Goal: Communication & Community: Answer question/provide support

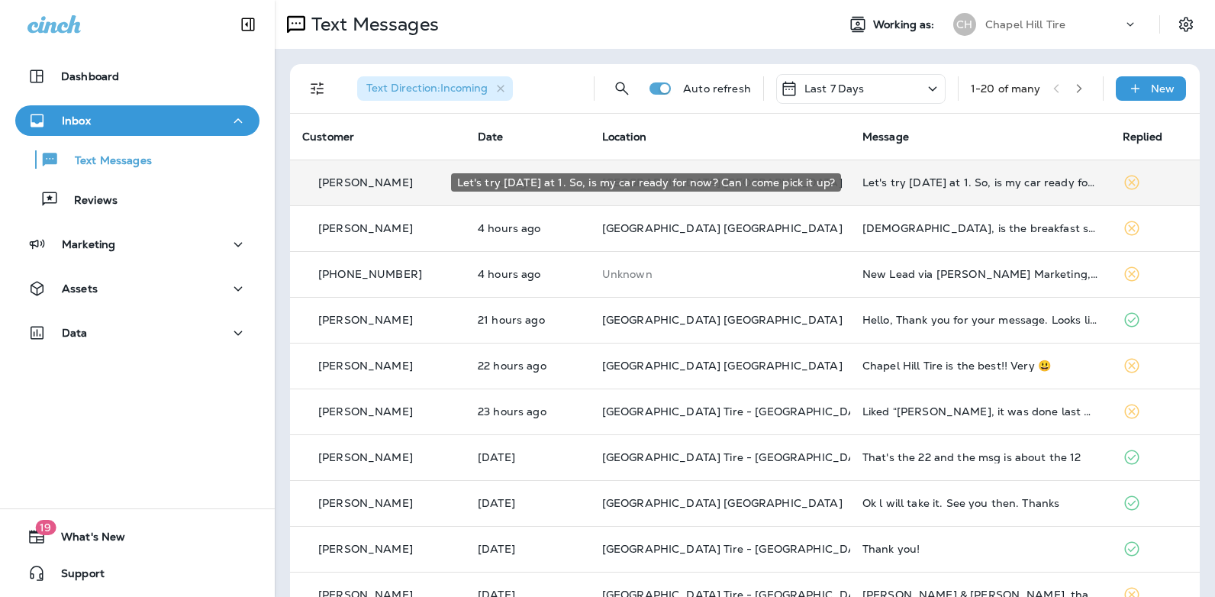
click at [955, 184] on div "Let's try [DATE] at 1. So, is my car ready for now? Can I come pick it up?" at bounding box center [980, 182] width 236 height 12
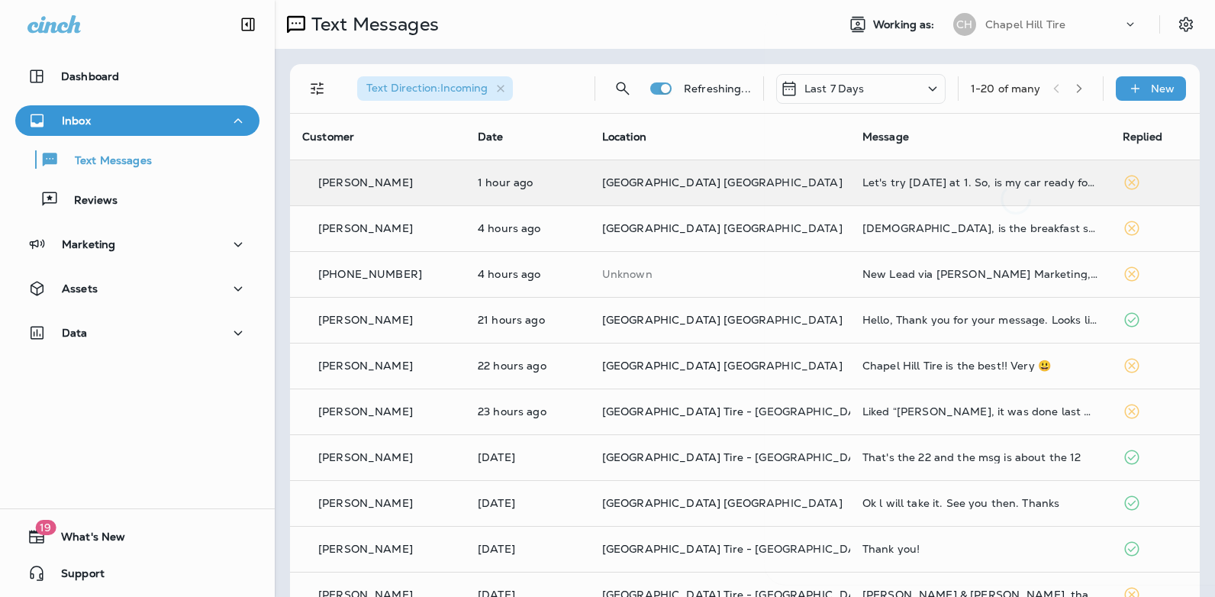
click at [955, 184] on div at bounding box center [1016, 113] width 504 height 202
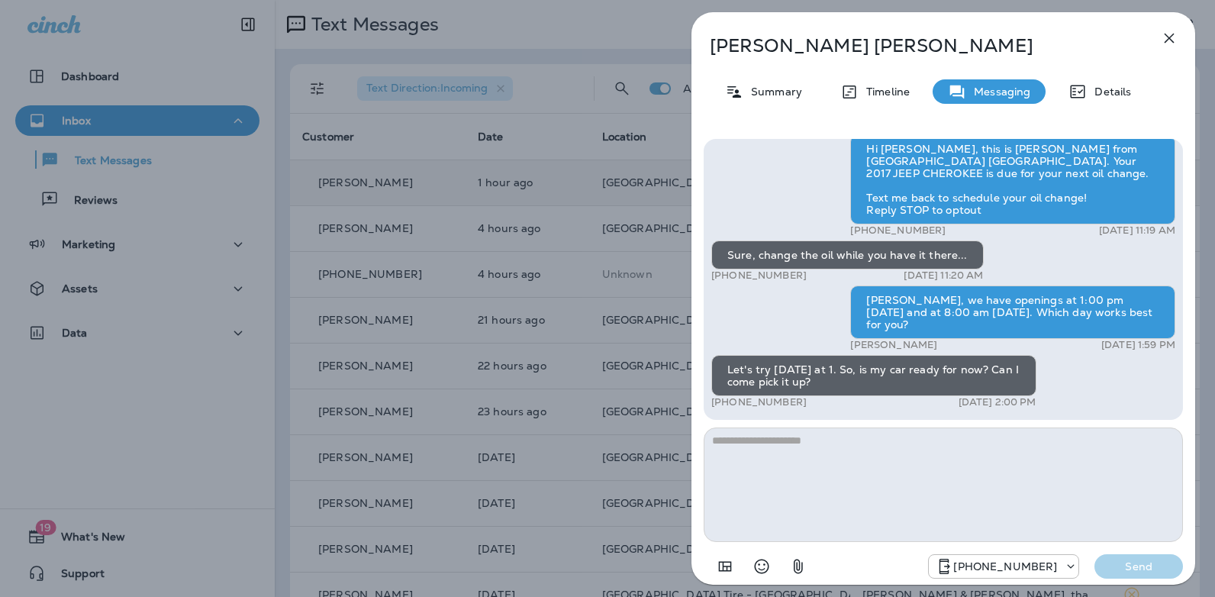
click at [825, 437] on textarea at bounding box center [943, 484] width 479 height 114
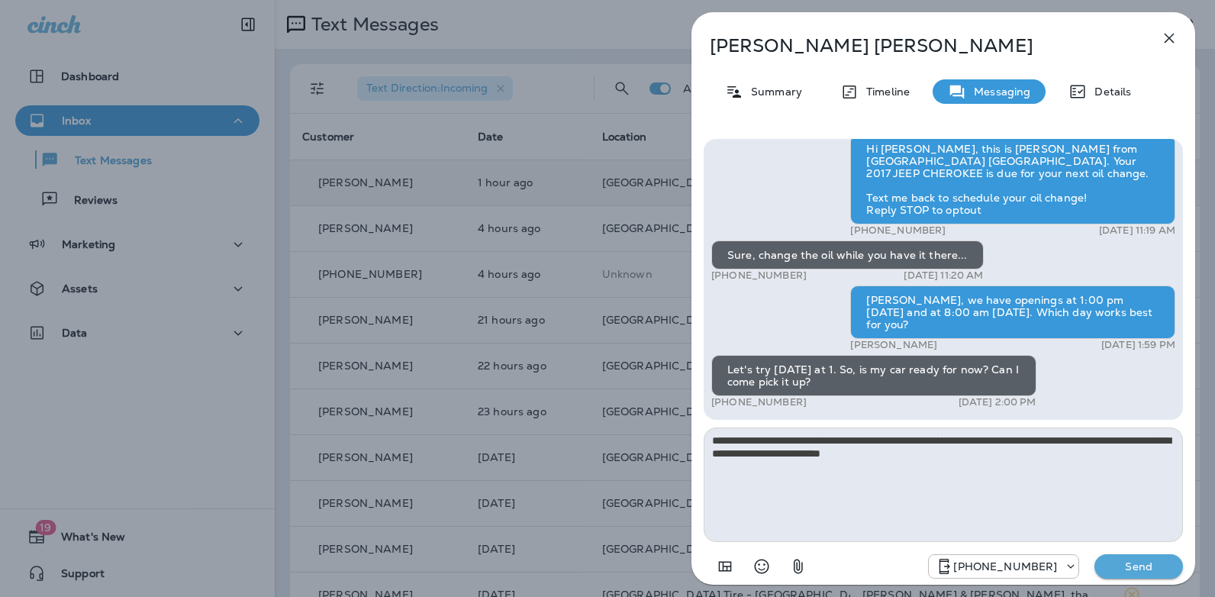
type textarea "**********"
click at [1113, 566] on p "Send" at bounding box center [1139, 566] width 64 height 14
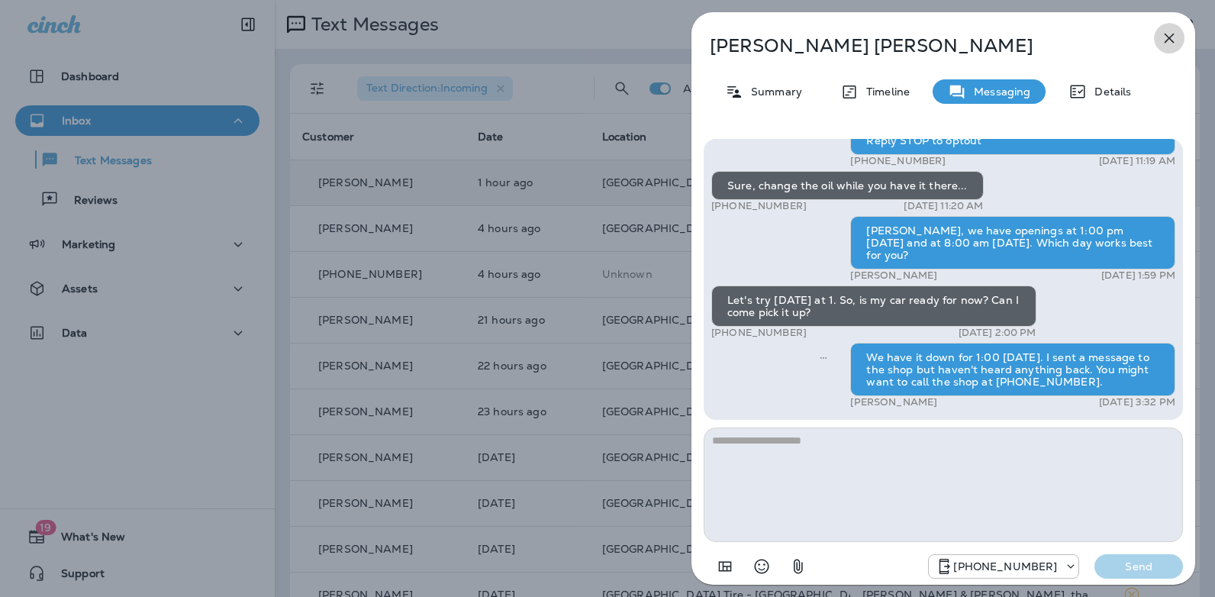
click at [1172, 44] on icon "button" at bounding box center [1169, 38] width 18 height 18
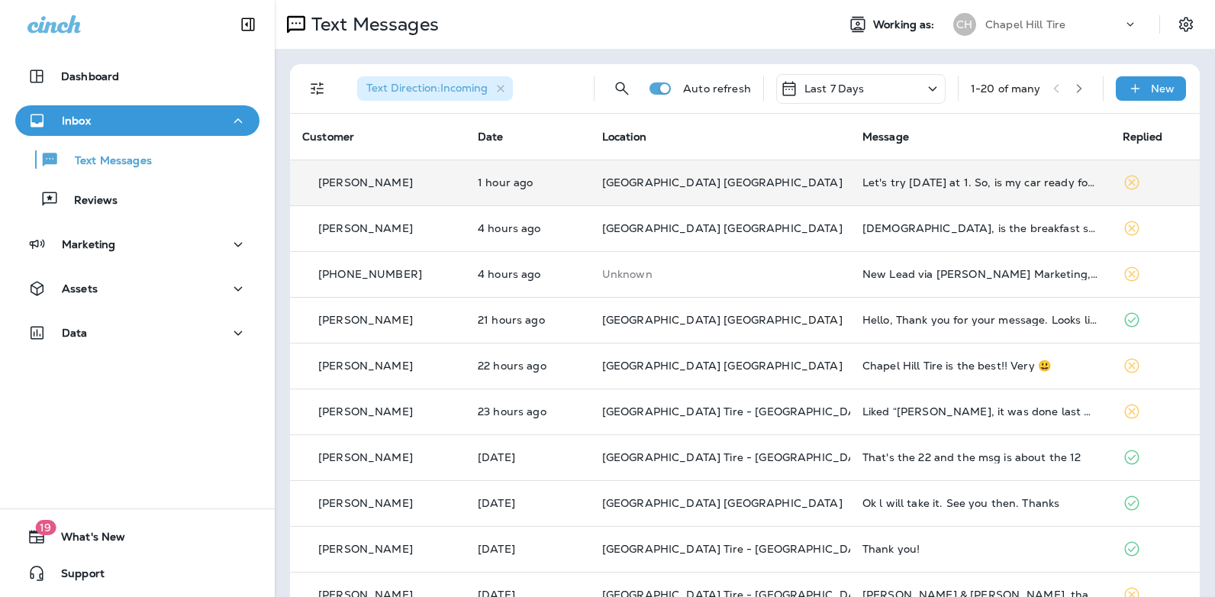
click at [924, 90] on icon at bounding box center [933, 88] width 18 height 19
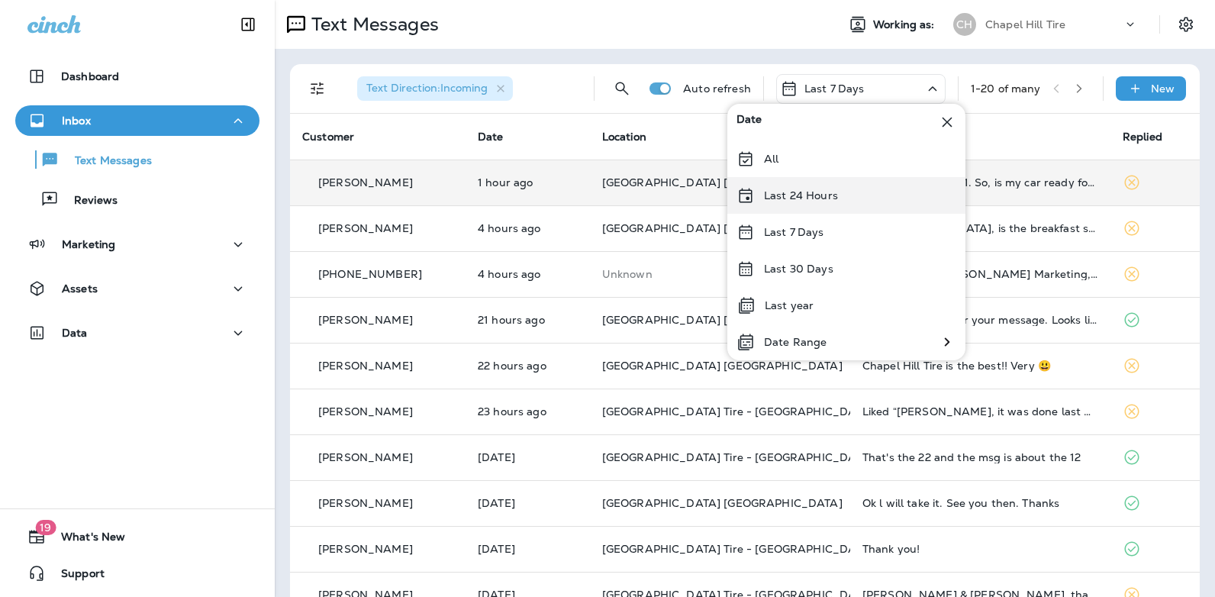
click at [830, 192] on p "Last 24 Hours" at bounding box center [801, 195] width 74 height 12
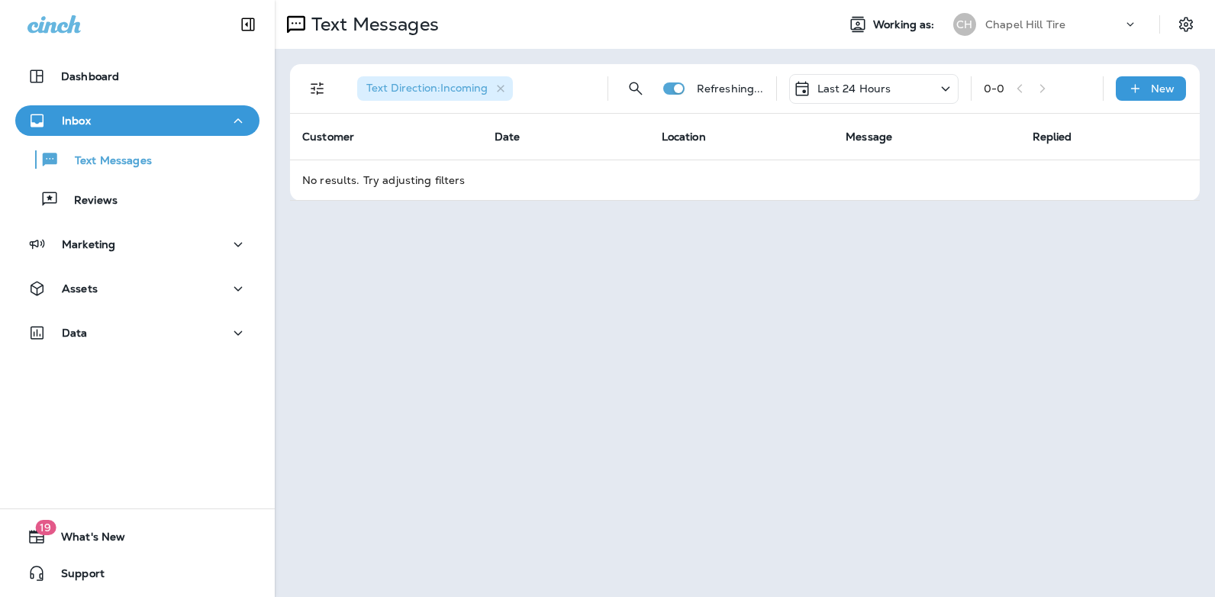
click at [946, 87] on icon at bounding box center [945, 88] width 18 height 19
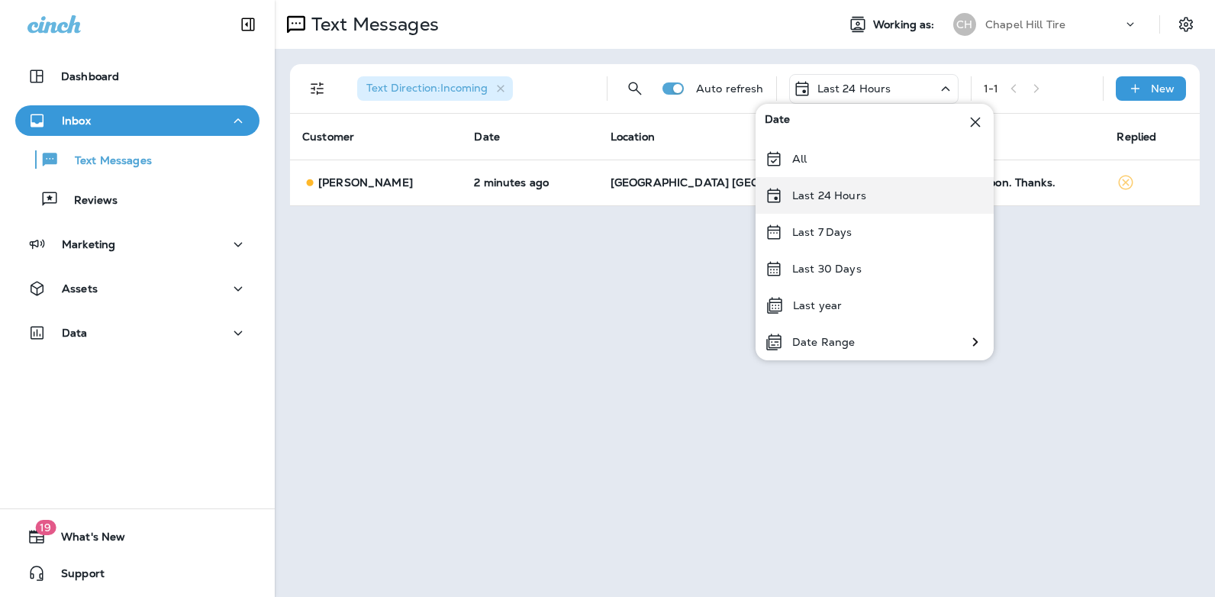
click at [882, 197] on div "Last 24 Hours" at bounding box center [875, 195] width 238 height 37
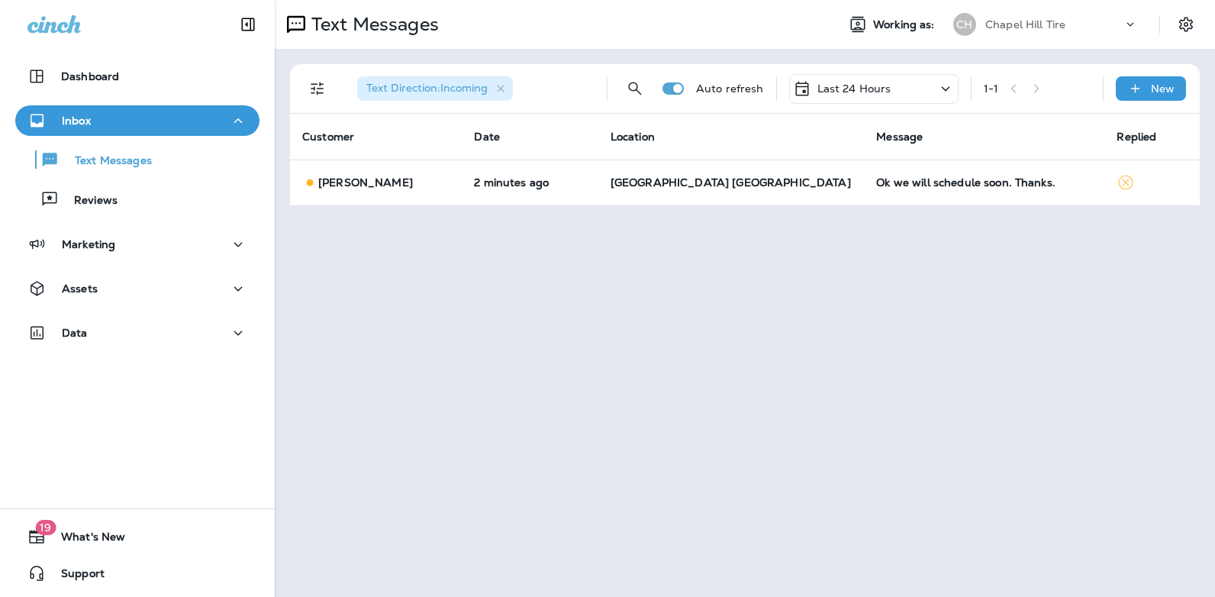
click at [944, 88] on icon at bounding box center [945, 88] width 8 height 5
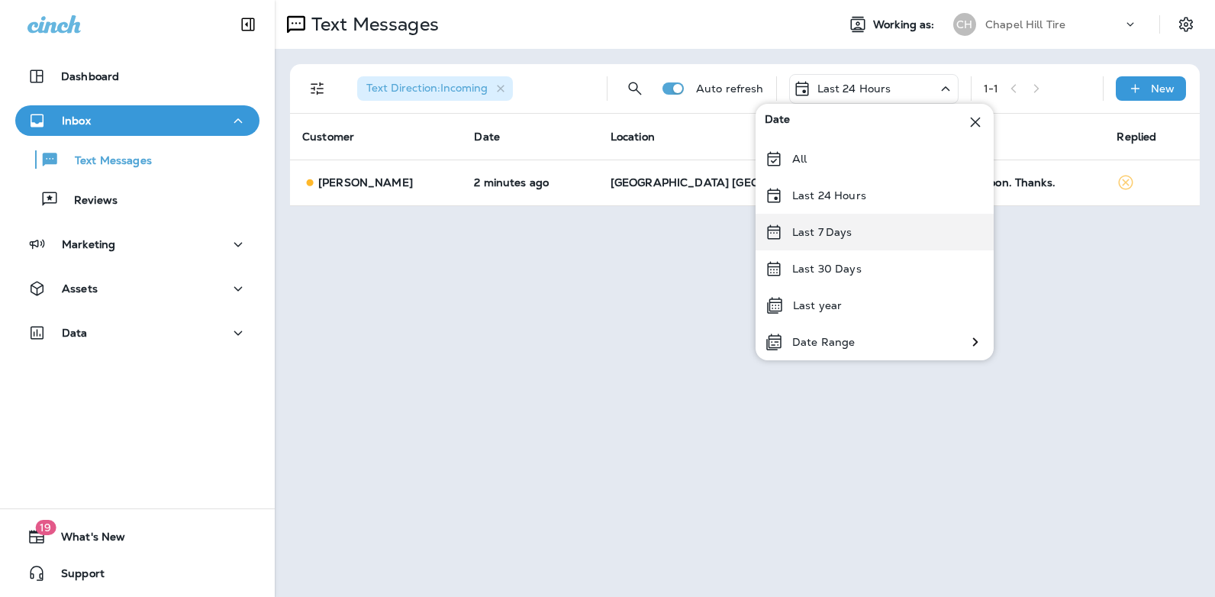
click at [872, 235] on div "Last 7 Days" at bounding box center [875, 232] width 238 height 37
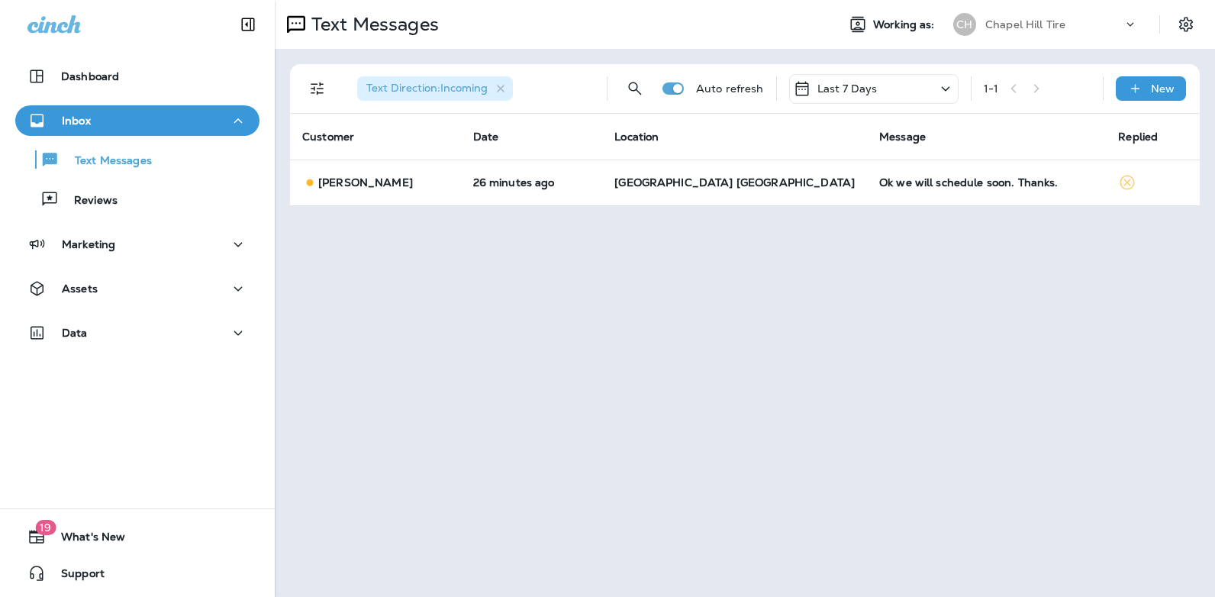
click at [948, 84] on icon at bounding box center [945, 88] width 18 height 19
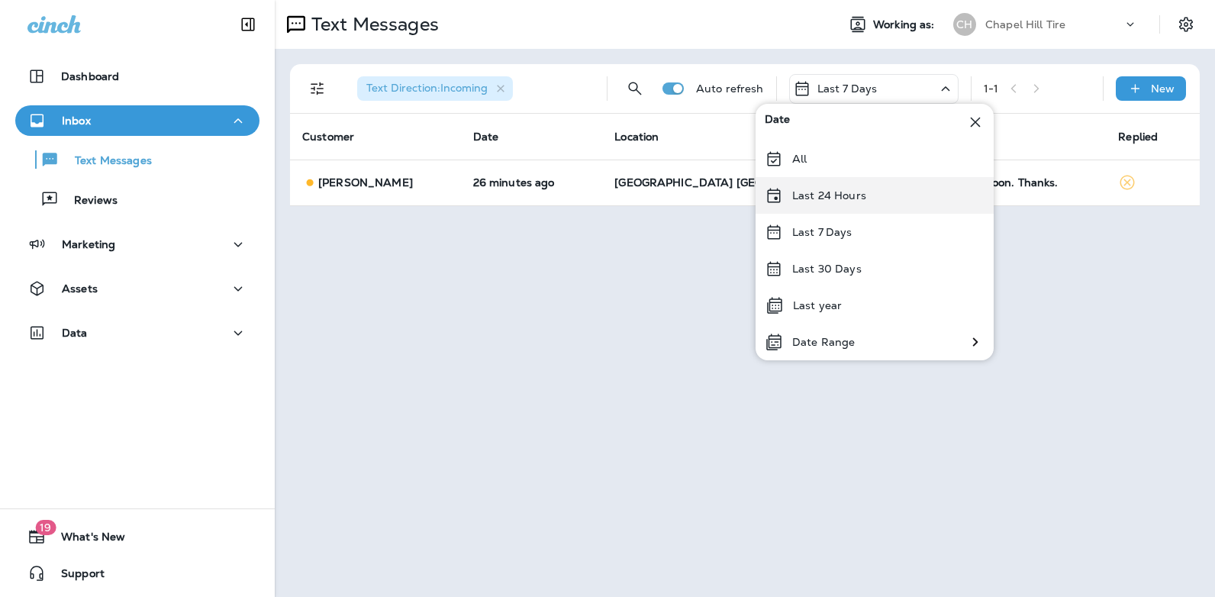
click at [875, 201] on div "Last 24 Hours" at bounding box center [875, 195] width 238 height 37
